Goal: Transaction & Acquisition: Purchase product/service

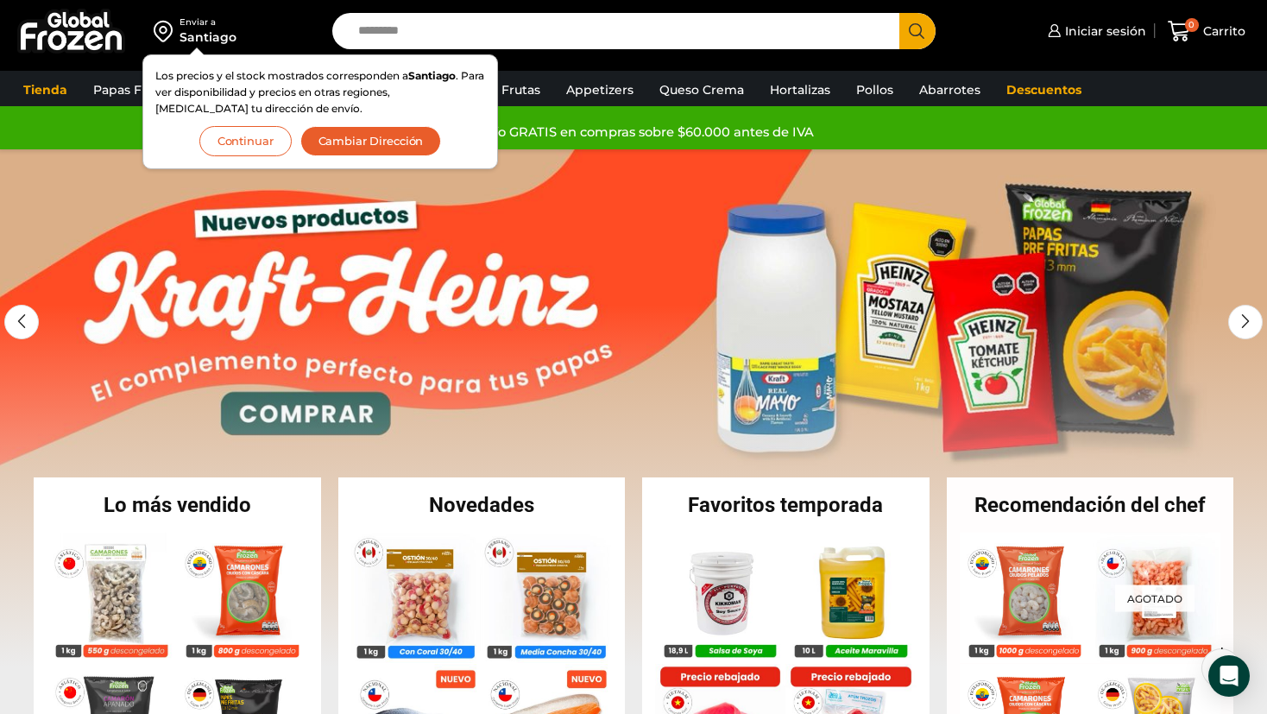
scroll to position [173, 0]
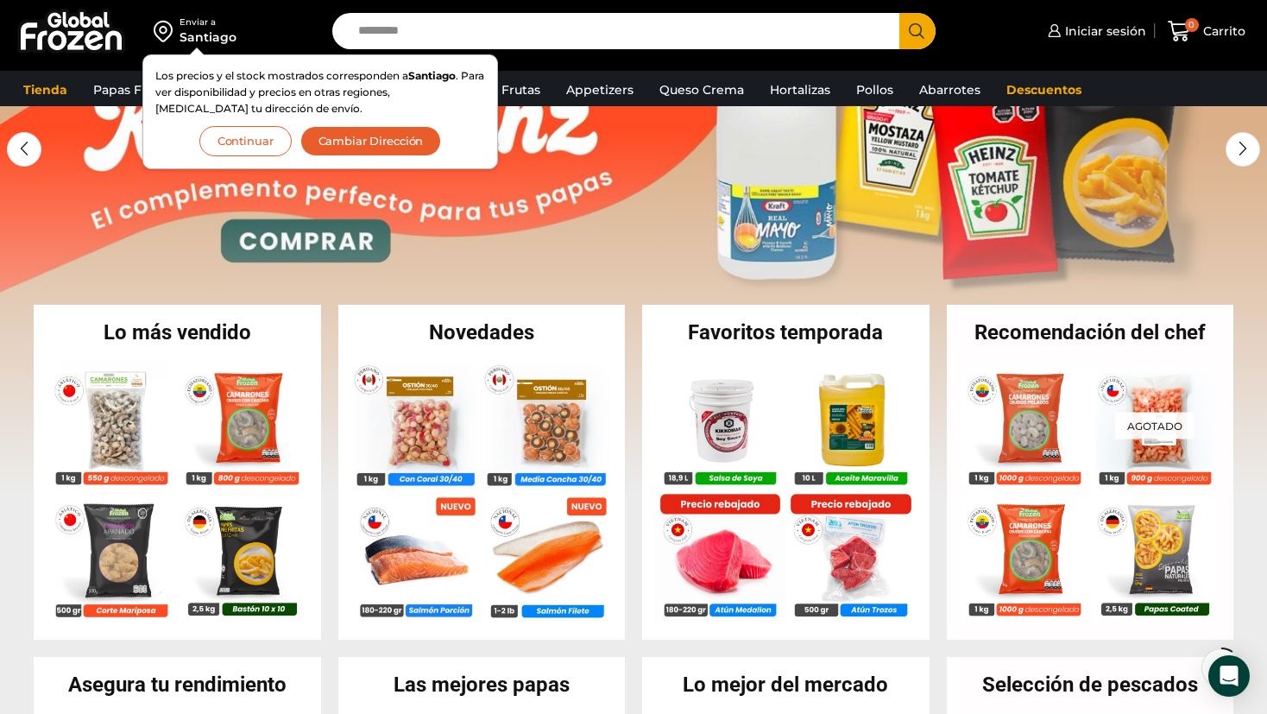
click at [272, 145] on button "Continuar" at bounding box center [245, 141] width 92 height 30
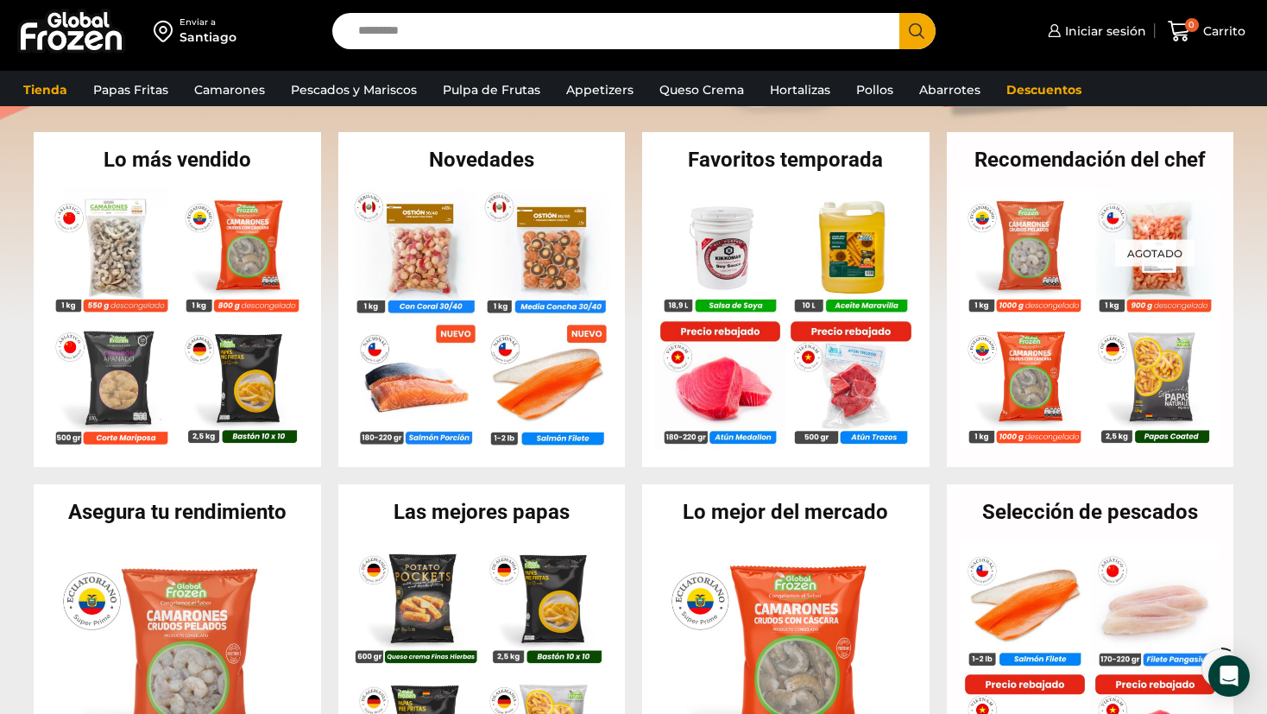
scroll to position [0, 0]
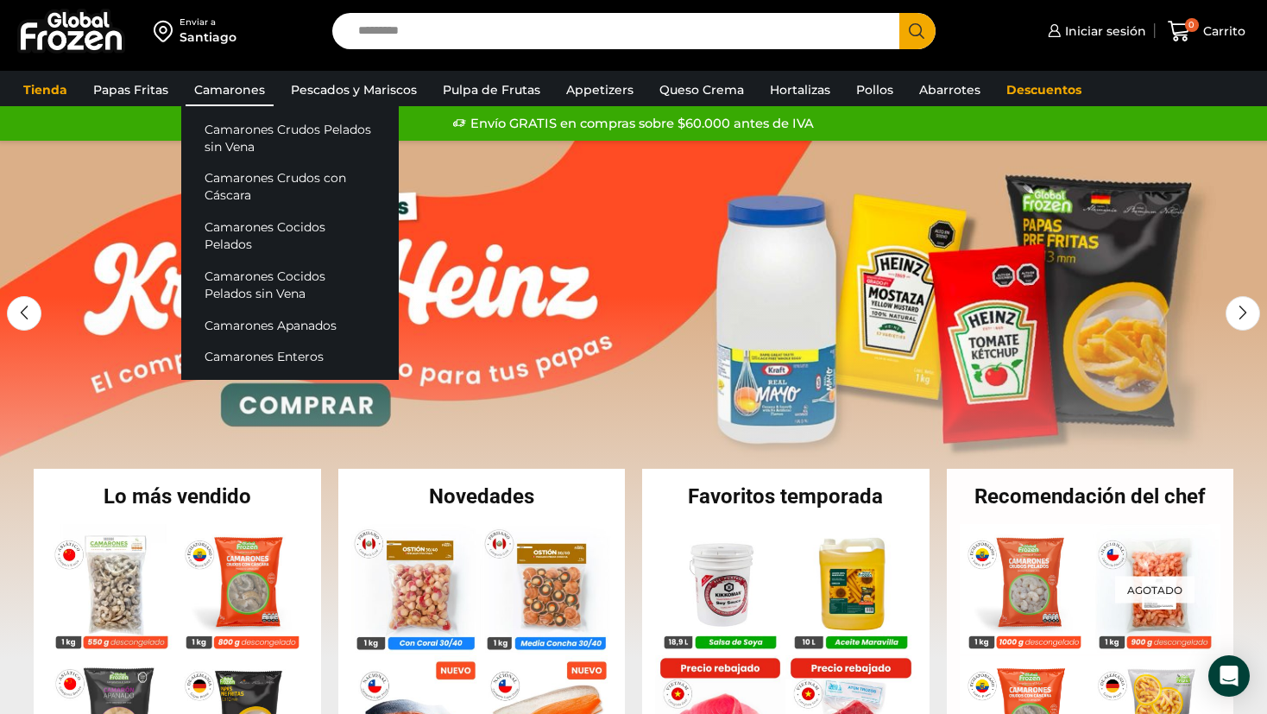
click at [230, 85] on link "Camarones" at bounding box center [229, 89] width 88 height 33
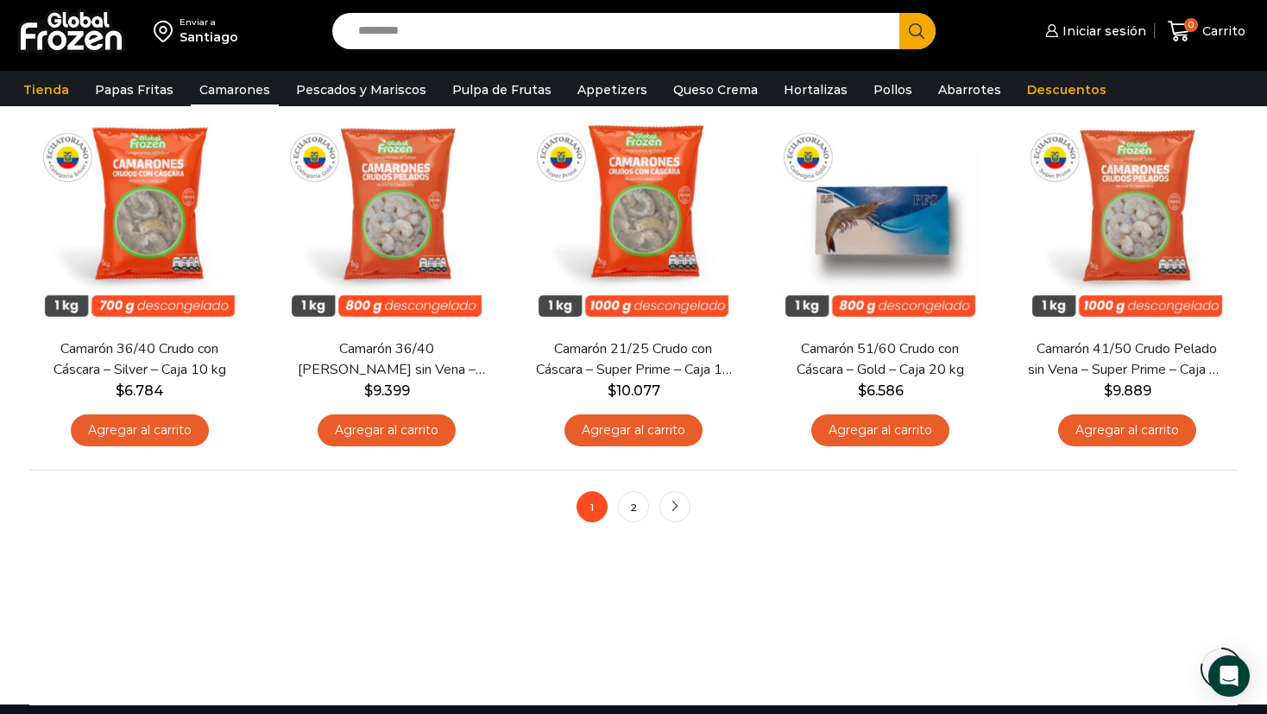
scroll to position [1208, 0]
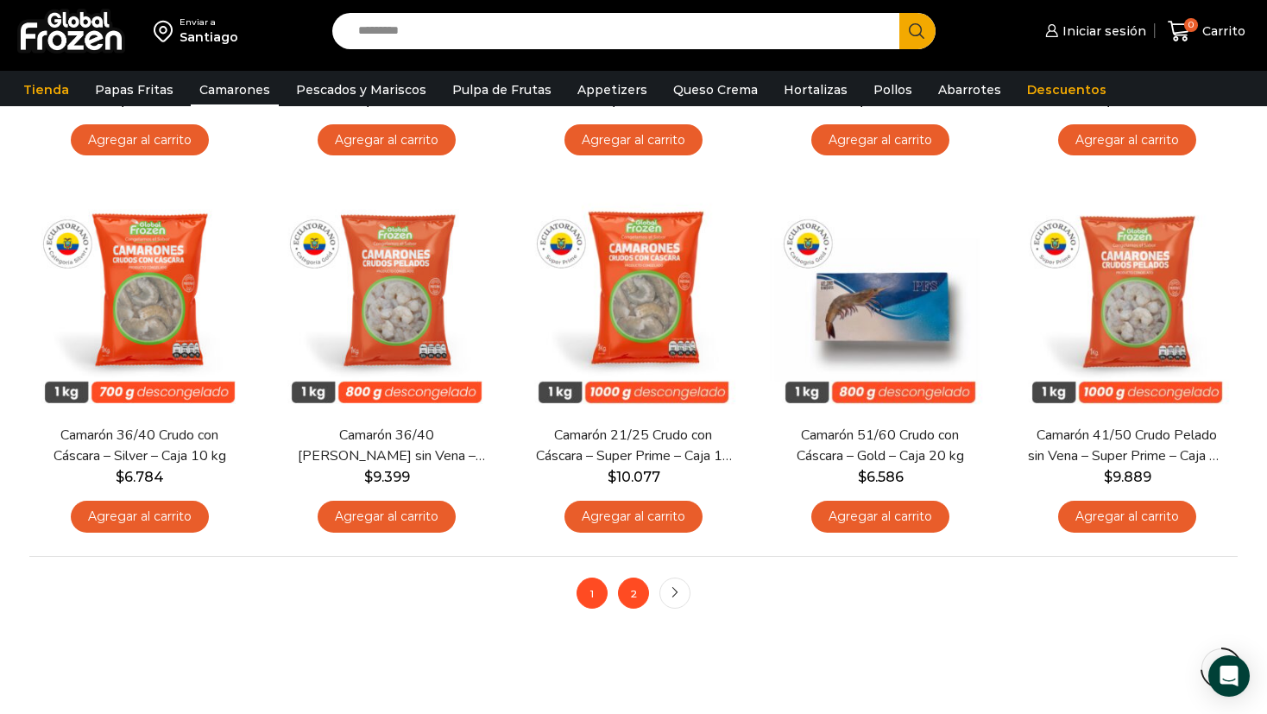
click at [640, 600] on link "2" at bounding box center [633, 592] width 31 height 31
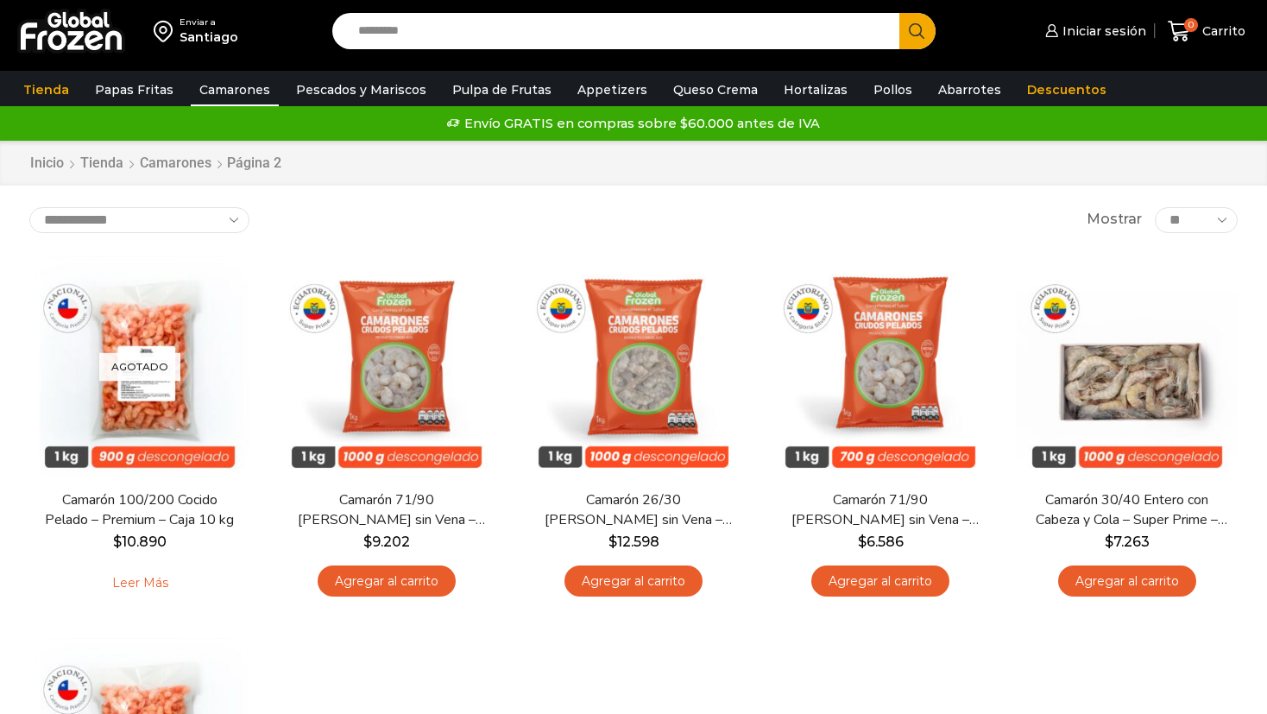
click at [375, 89] on link "Pescados y Mariscos" at bounding box center [361, 89] width 148 height 33
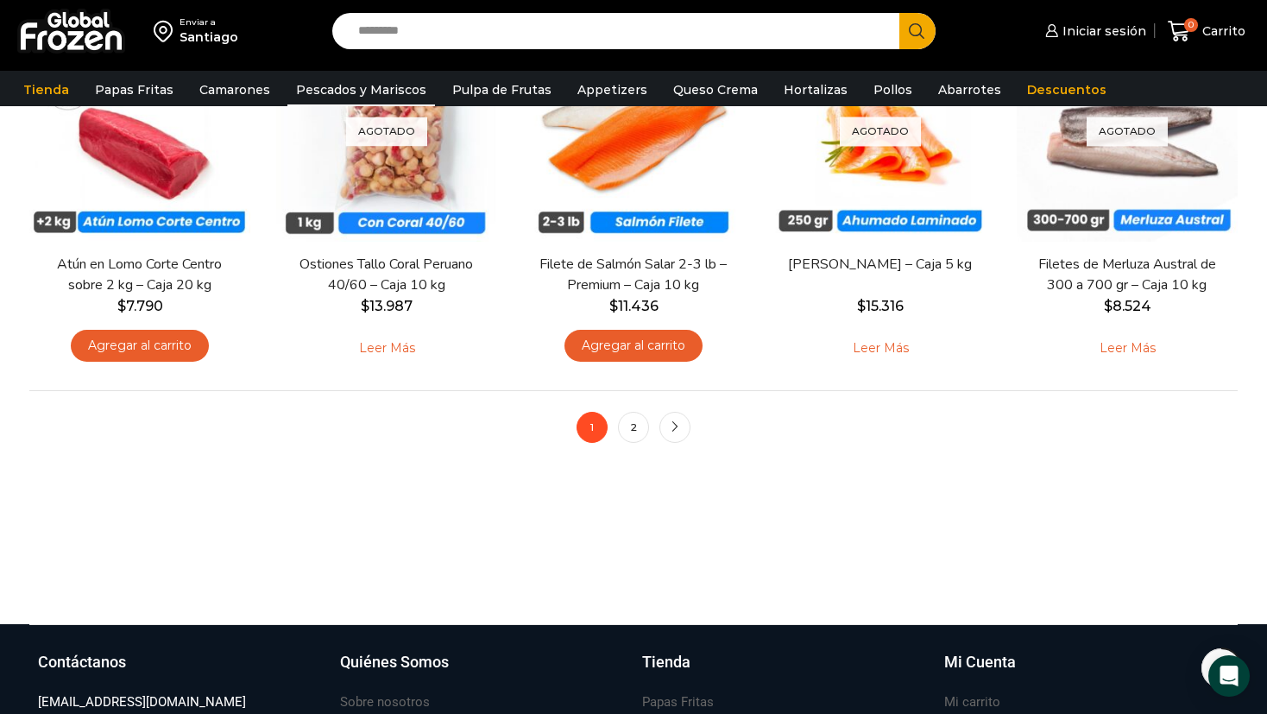
scroll to position [1553, 0]
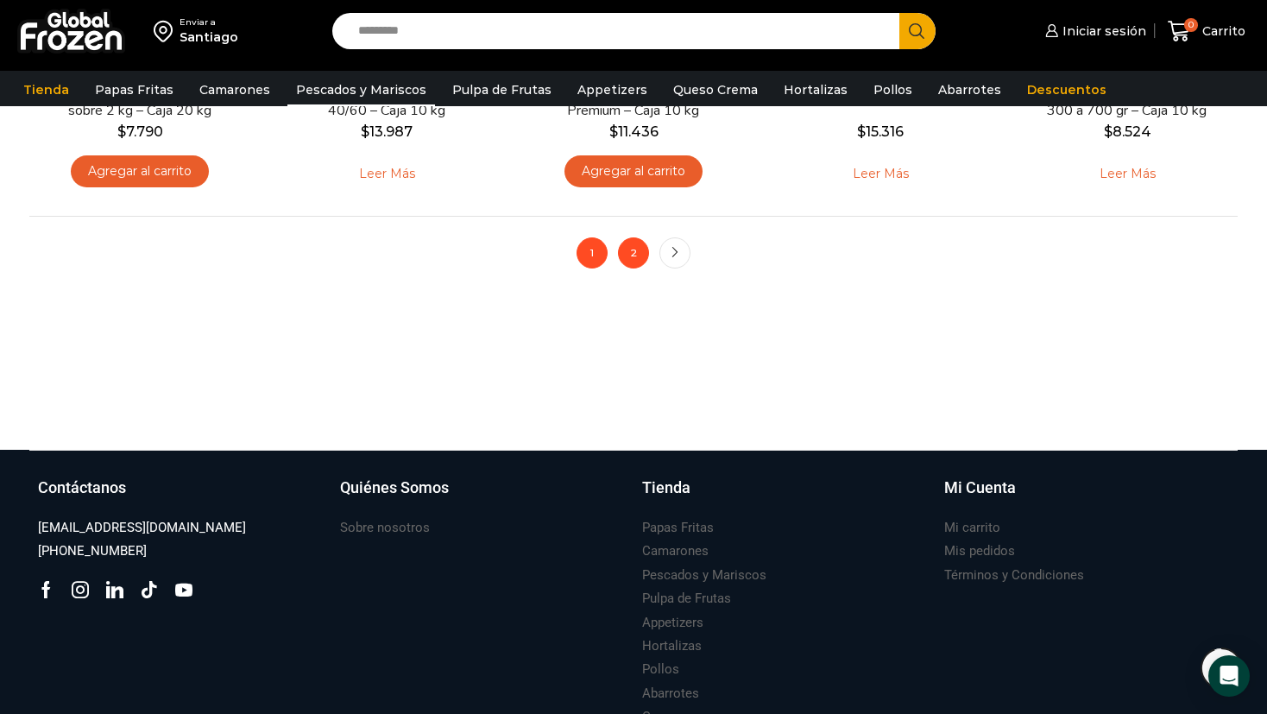
click at [641, 254] on link "2" at bounding box center [633, 252] width 31 height 31
